Goal: Information Seeking & Learning: Learn about a topic

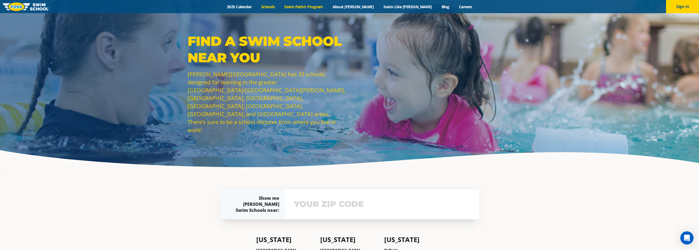
click at [328, 6] on link "Swim Path® Program" at bounding box center [304, 6] width 48 height 5
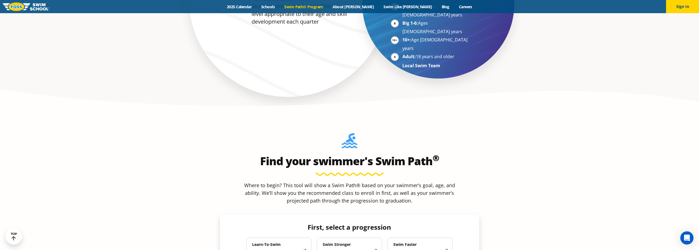
scroll to position [467, 0]
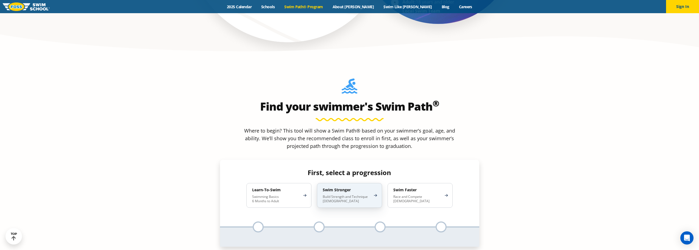
click at [363, 183] on div "Swim Stronger Build Strength and Technique [DEMOGRAPHIC_DATA]" at bounding box center [349, 195] width 65 height 25
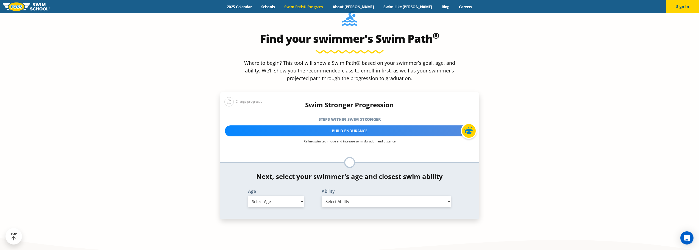
scroll to position [522, 0]
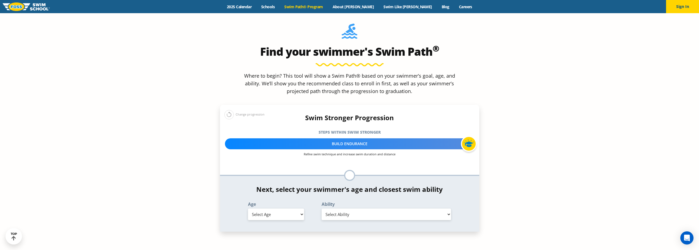
click at [470, 136] on div at bounding box center [469, 144] width 16 height 16
click at [341, 202] on label "Ability" at bounding box center [387, 204] width 130 height 4
click at [340, 209] on select "Select Ability" at bounding box center [387, 215] width 130 height 12
drag, startPoint x: 340, startPoint y: 171, endPoint x: 336, endPoint y: 171, distance: 3.6
click at [340, 209] on select "Select Ability" at bounding box center [387, 215] width 130 height 12
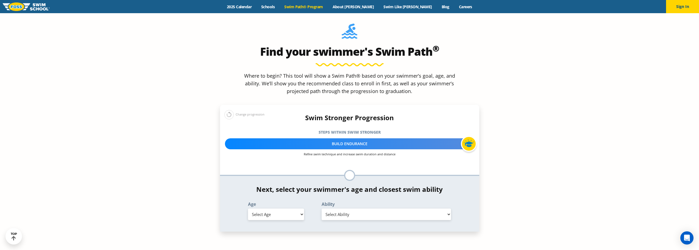
click at [284, 209] on select "Select Age [DEMOGRAPHIC_DATA] months - 1 year 1 year 2 years 3 years 4 years 5 …" at bounding box center [276, 215] width 56 height 12
select select "8-years"
click at [248, 209] on select "Select Age [DEMOGRAPHIC_DATA] months - 1 year 1 year 2 years 3 years 4 years 5 …" at bounding box center [276, 215] width 56 height 12
click at [371, 209] on select "Select Ability First in-water experience When in the water, reliant on a life j…" at bounding box center [387, 215] width 130 height 12
click at [481, 209] on section "Find your swimmer's Swim Path ® Where to begin? This tool will show a Swim Path…" at bounding box center [349, 140] width 699 height 272
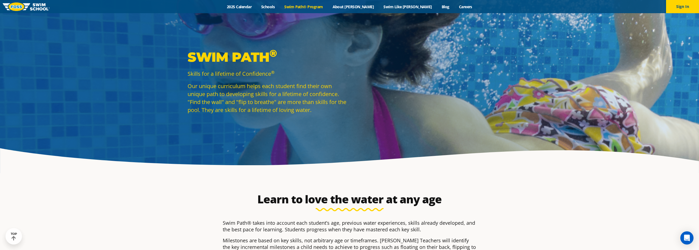
scroll to position [0, 0]
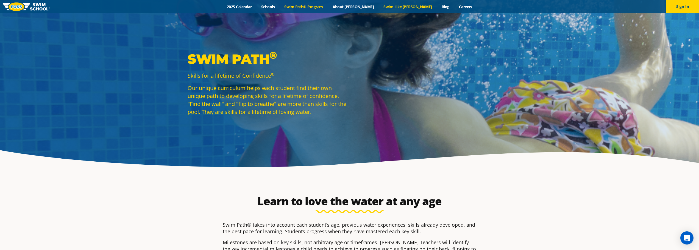
click at [403, 7] on link "Swim Like [PERSON_NAME]" at bounding box center [408, 6] width 58 height 5
